Goal: Check status: Check status

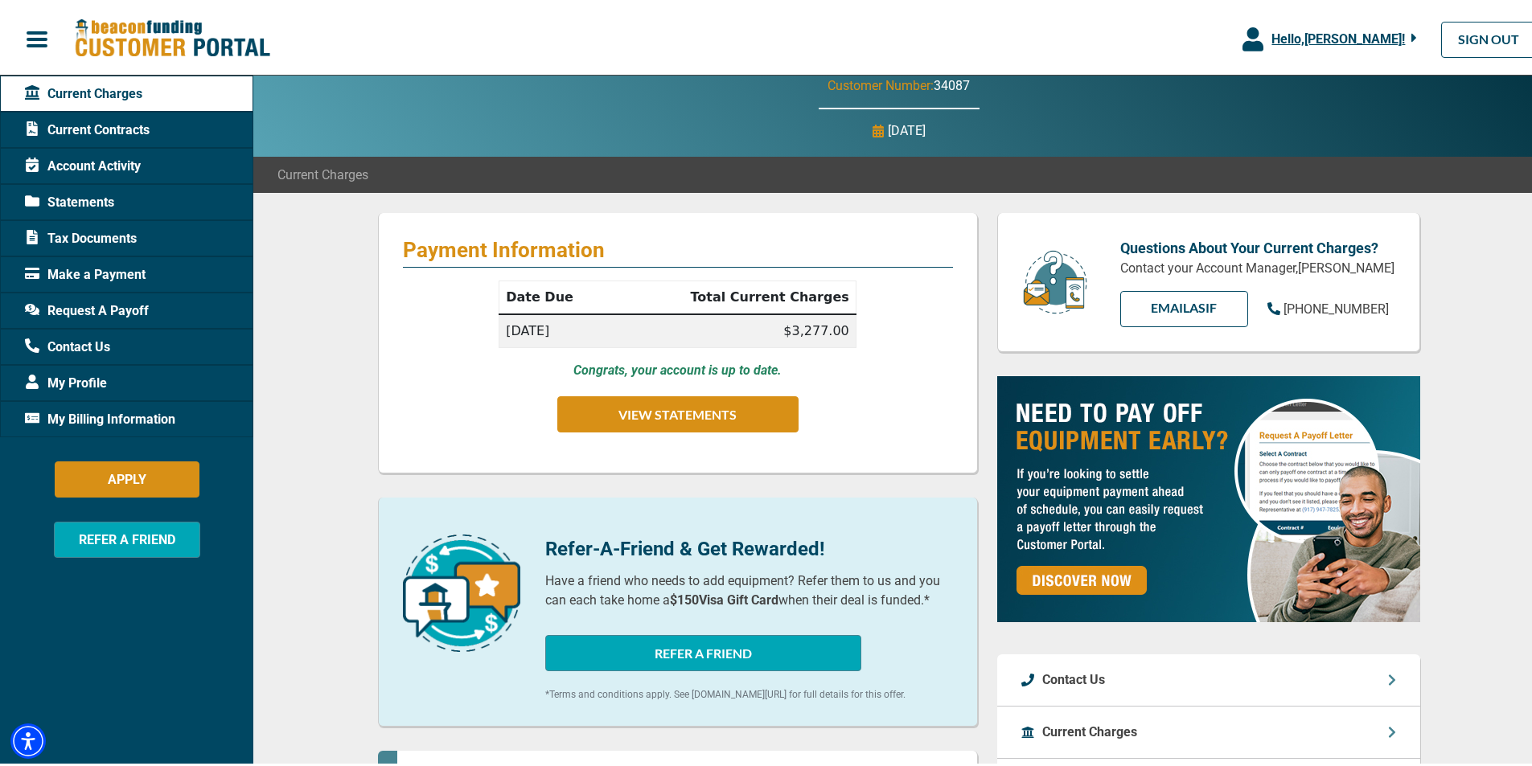
scroll to position [80, 0]
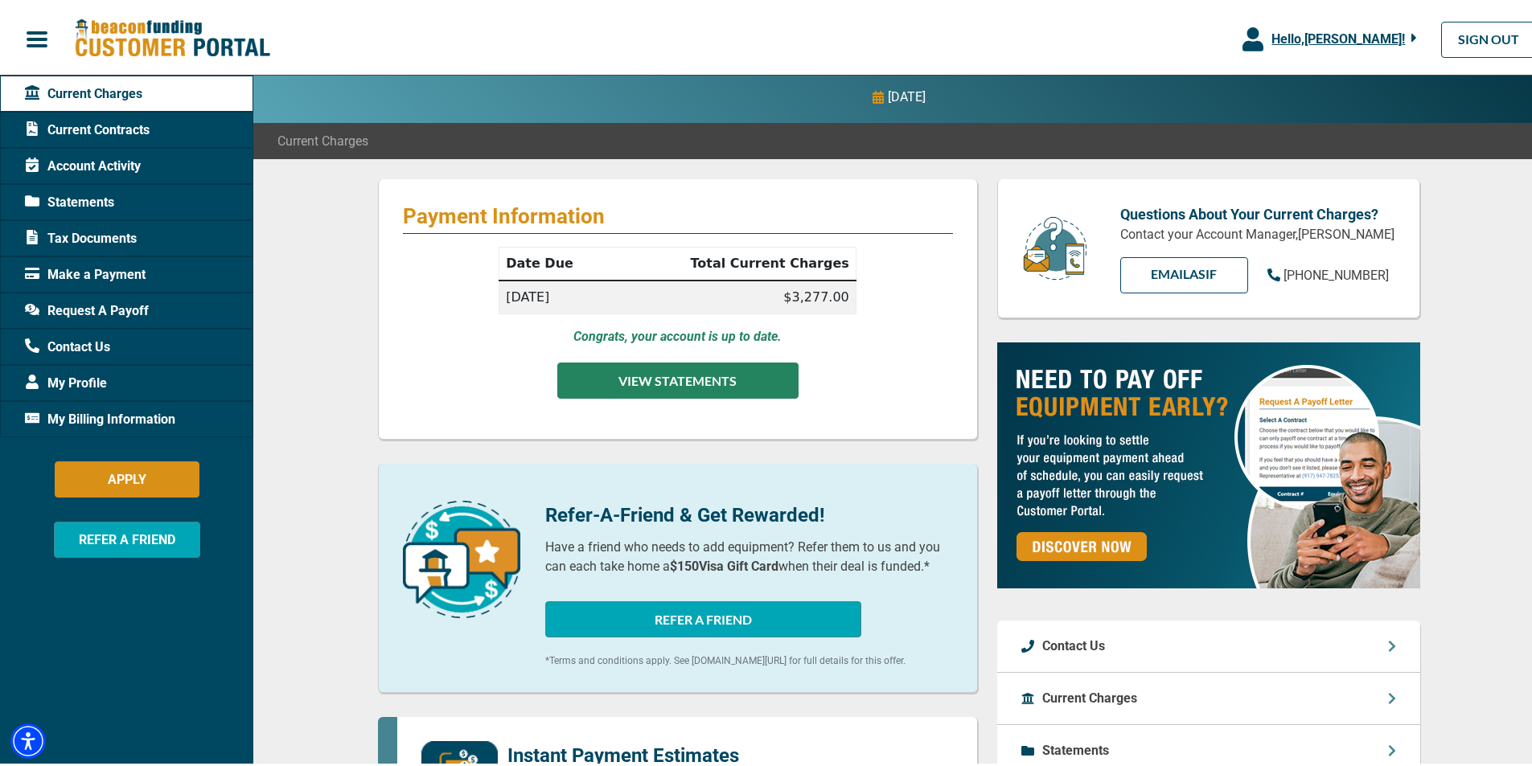
click at [716, 378] on button "VIEW STATEMENTS" at bounding box center [677, 377] width 241 height 36
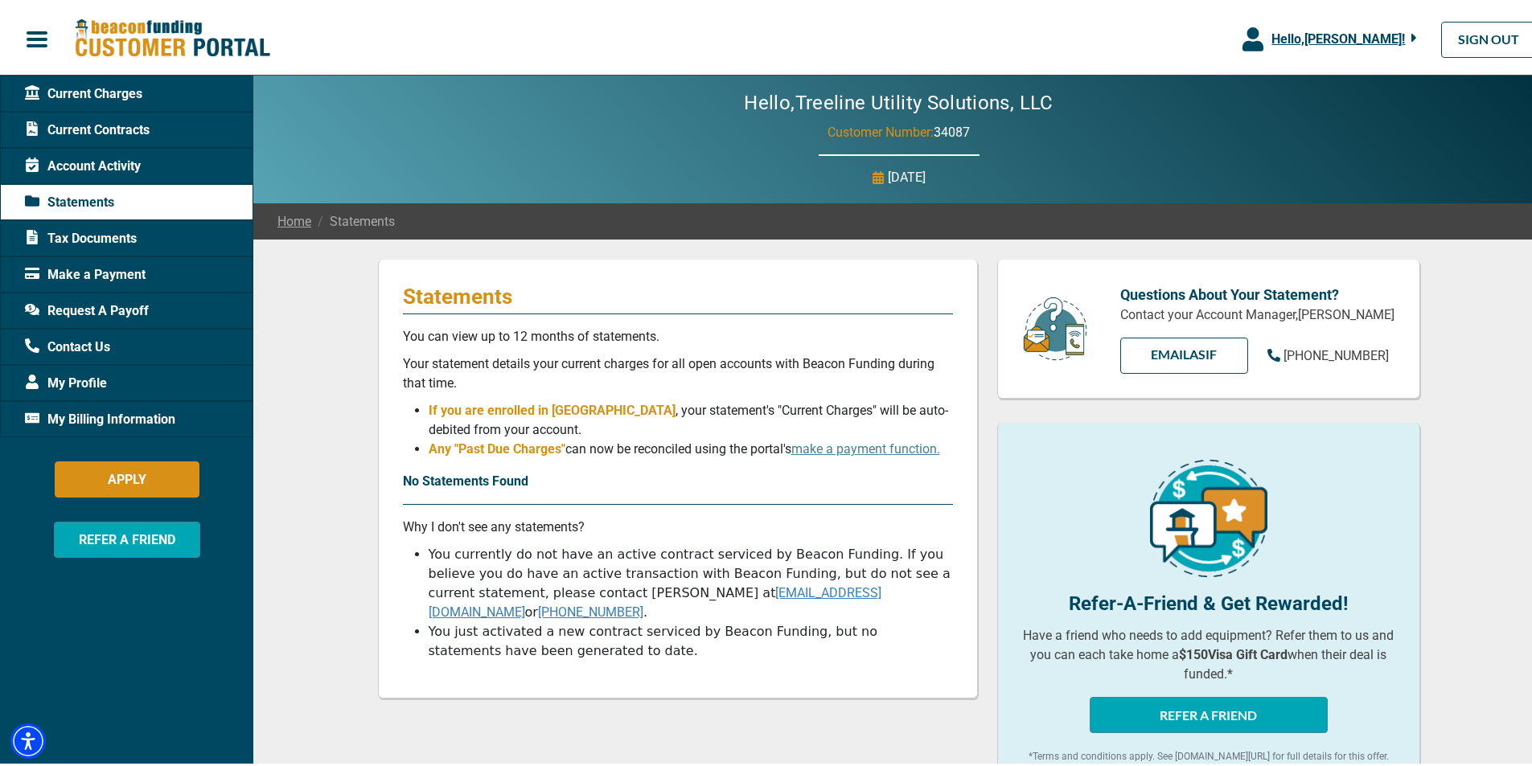
click at [162, 164] on div "Account Activity" at bounding box center [126, 163] width 253 height 36
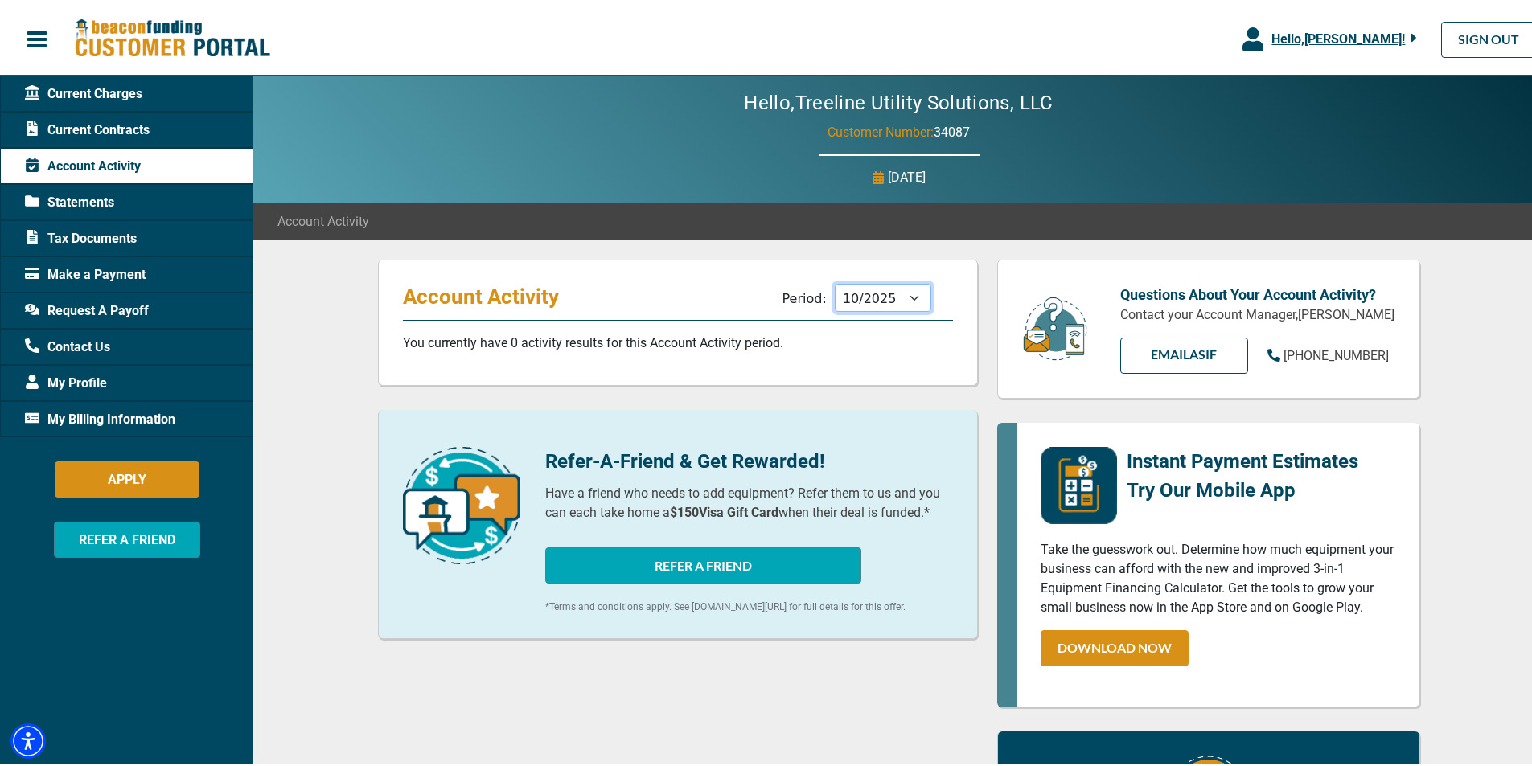
click at [897, 298] on select "11/2025 10/2025 09/2025 08/2025 07/2025 06/2025 05/2025 04/2025 03/2025 02/2025…" at bounding box center [883, 295] width 97 height 28
select select "09/2025"
click at [835, 281] on select "11/2025 10/2025 09/2025 08/2025 07/2025 06/2025 05/2025 04/2025 03/2025 02/2025…" at bounding box center [883, 295] width 97 height 28
click at [101, 123] on span "Current Contracts" at bounding box center [87, 126] width 125 height 19
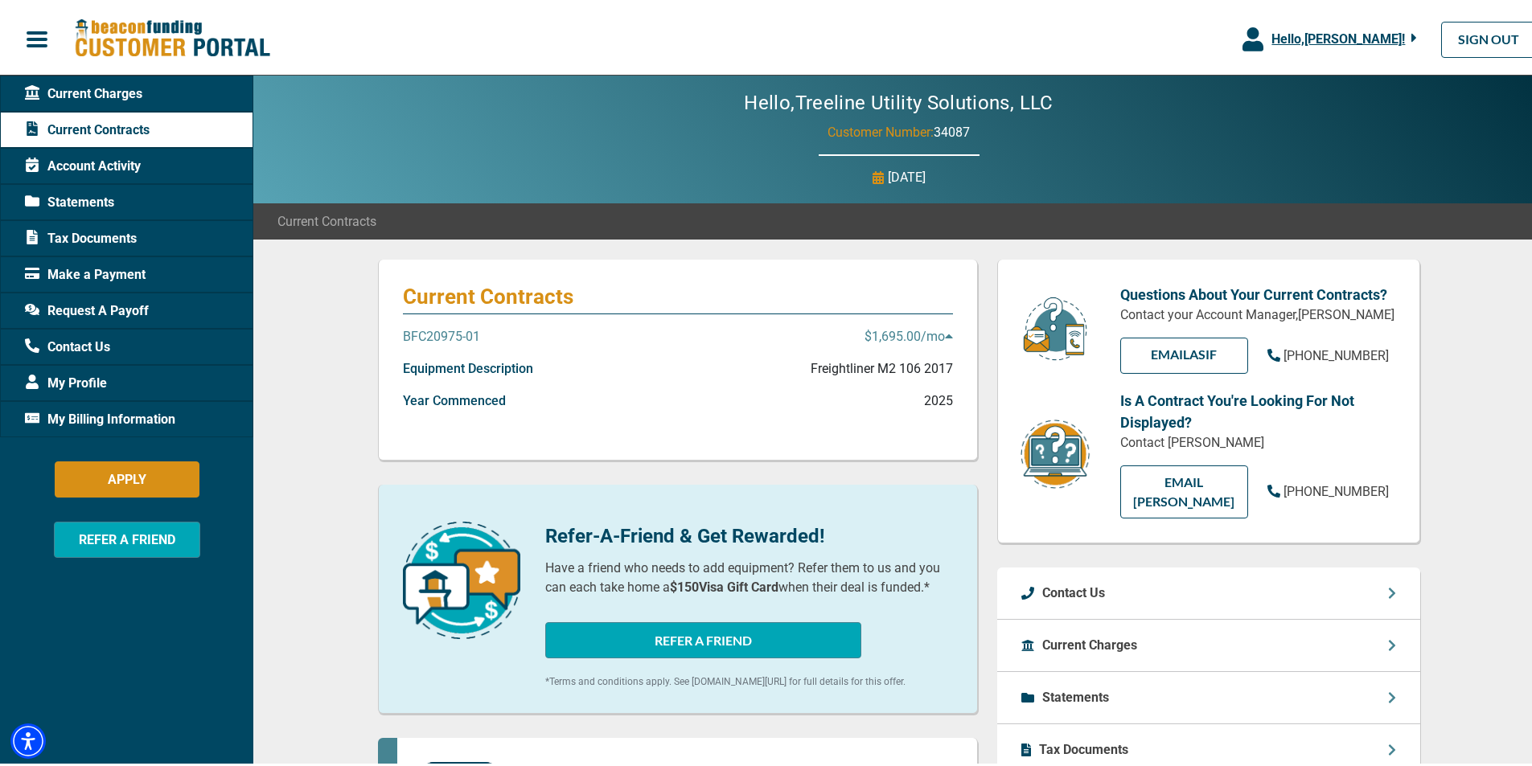
click at [109, 88] on span "Current Charges" at bounding box center [83, 90] width 117 height 19
